Goal: Navigation & Orientation: Go to known website

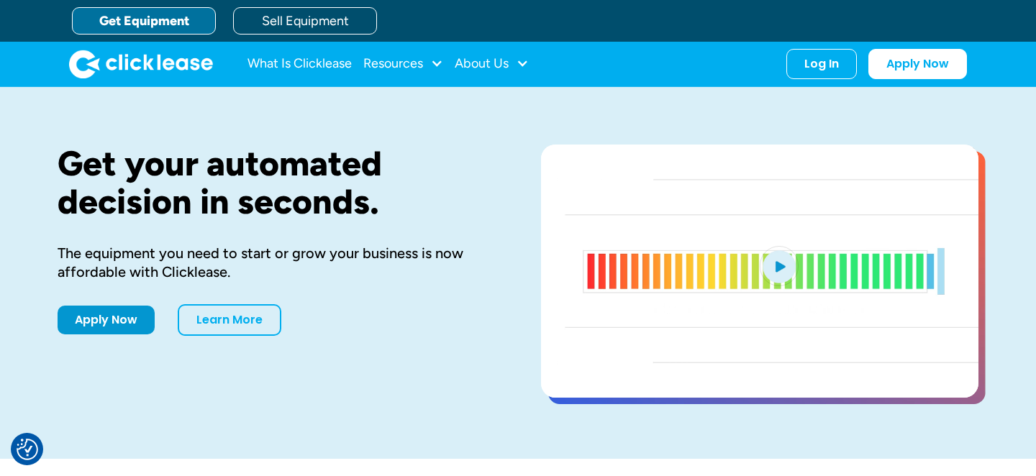
click at [178, 21] on link "Get Equipment" at bounding box center [144, 20] width 144 height 27
click at [827, 68] on div "Log In" at bounding box center [821, 61] width 35 height 14
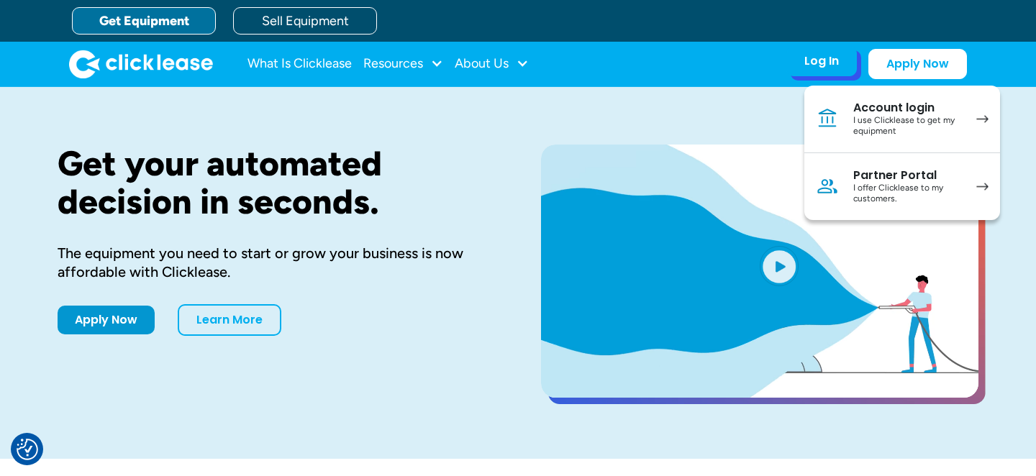
click at [914, 102] on div "Account login" at bounding box center [907, 108] width 109 height 14
